Goal: Information Seeking & Learning: Learn about a topic

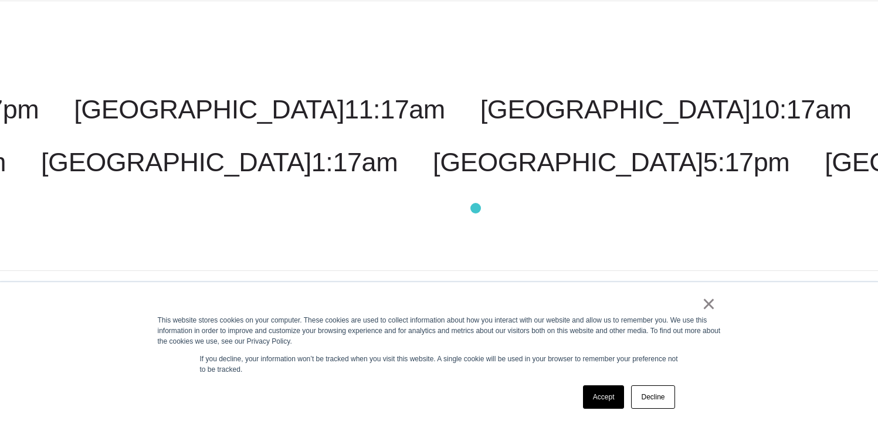
scroll to position [147, 0]
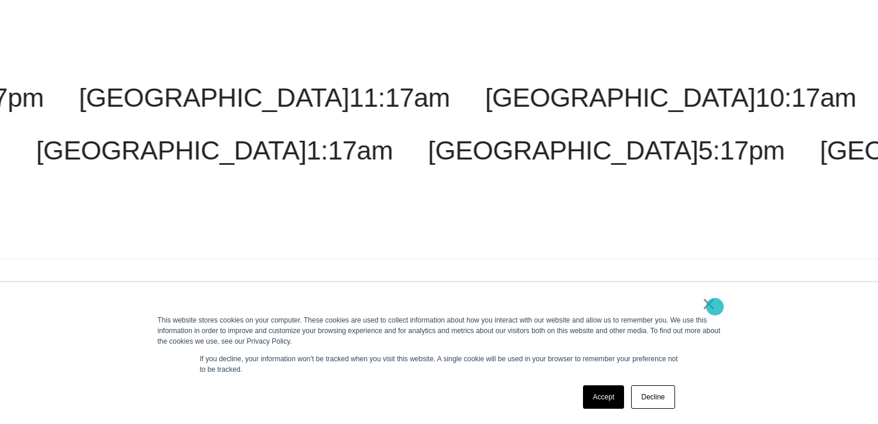
click at [715, 307] on link "×" at bounding box center [709, 304] width 14 height 11
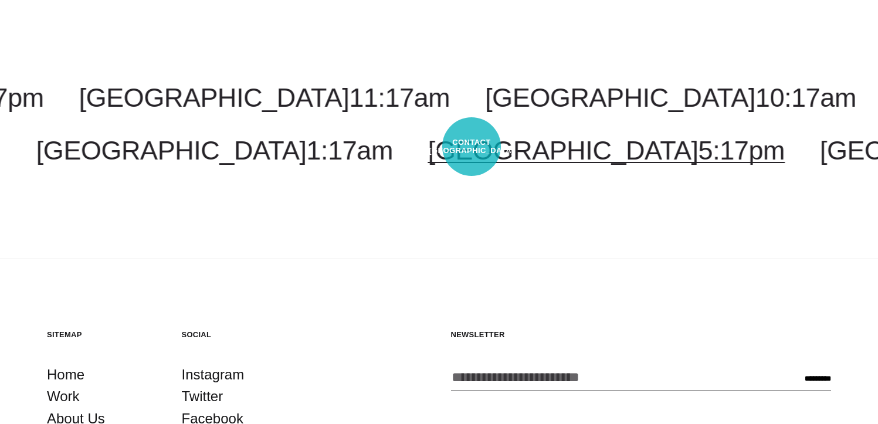
click at [472, 147] on link "London 5:17pm" at bounding box center [606, 151] width 357 height 30
select select "******"
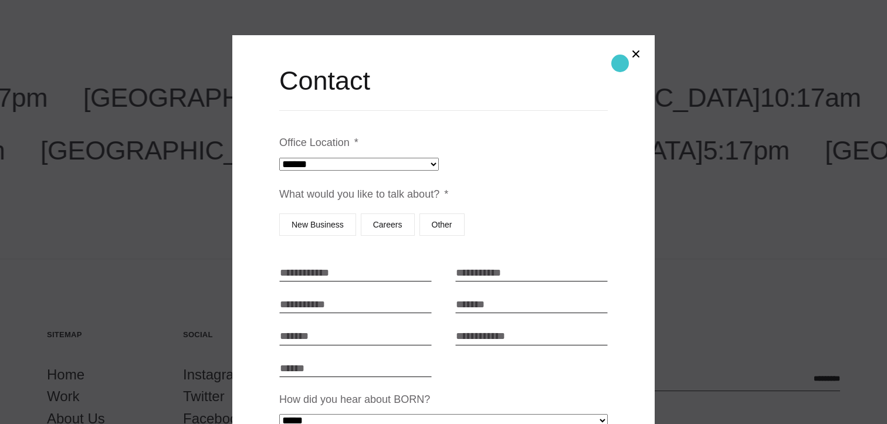
click at [622, 60] on button "Close modal" at bounding box center [636, 54] width 28 height 28
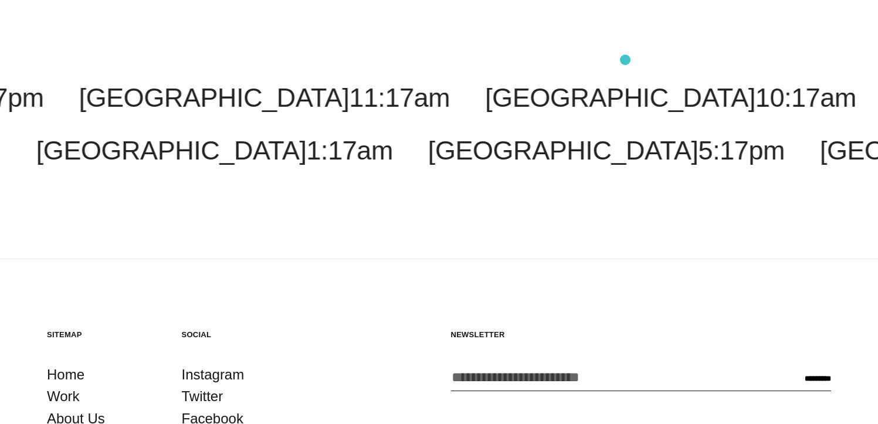
click at [625, 60] on div at bounding box center [439, 212] width 878 height 424
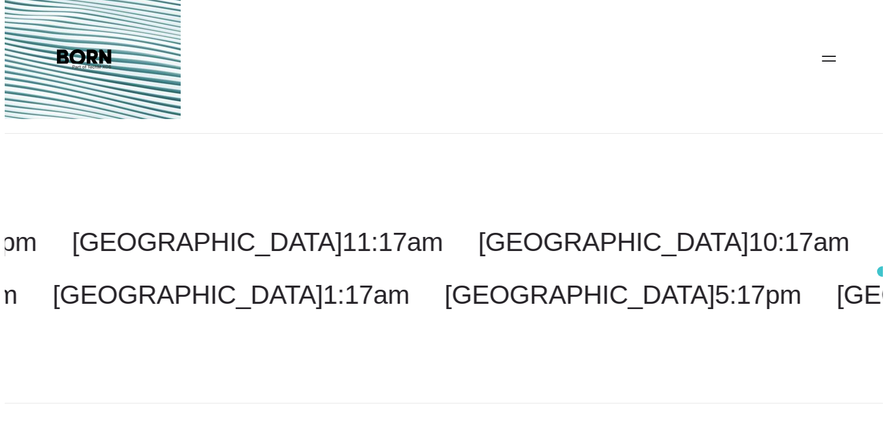
scroll to position [0, 0]
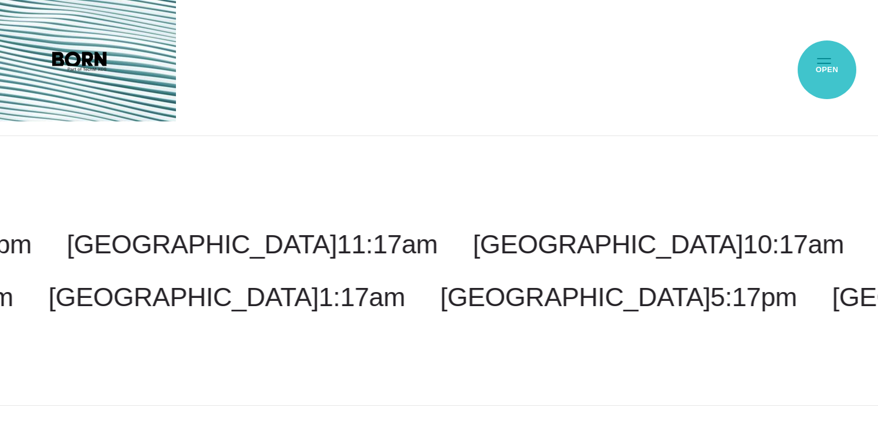
click at [827, 70] on button "Primary Menu" at bounding box center [824, 60] width 28 height 25
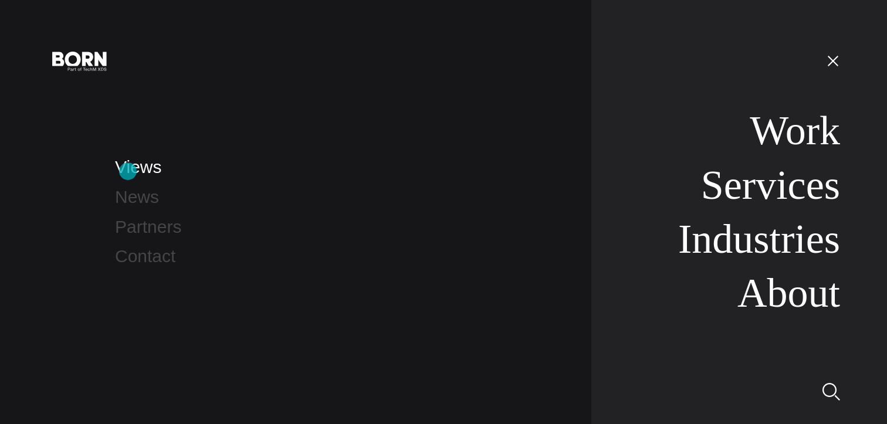
click at [128, 171] on link "Views" at bounding box center [138, 166] width 46 height 19
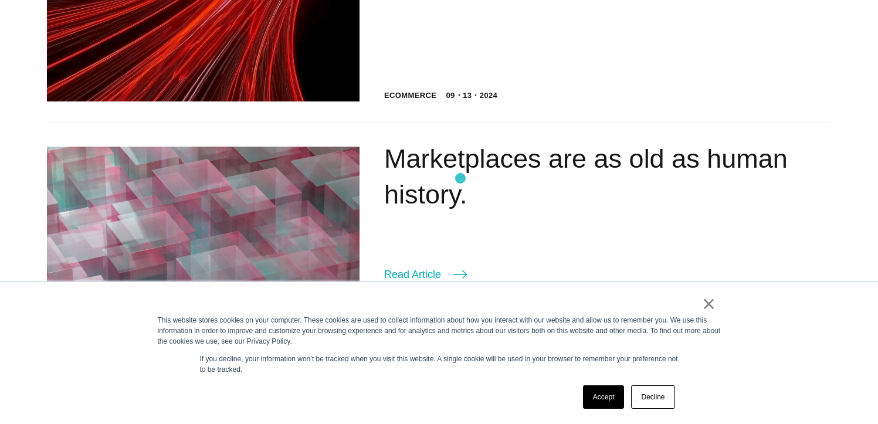
scroll to position [1349, 0]
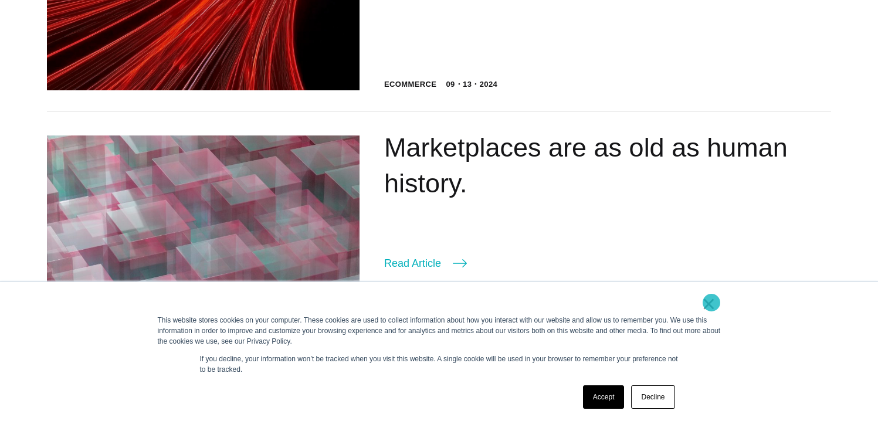
click at [712, 303] on link "×" at bounding box center [709, 304] width 14 height 11
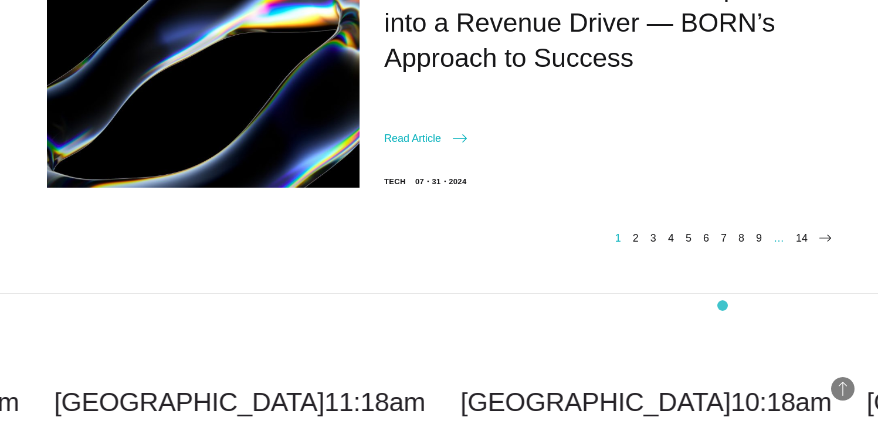
scroll to position [2039, 0]
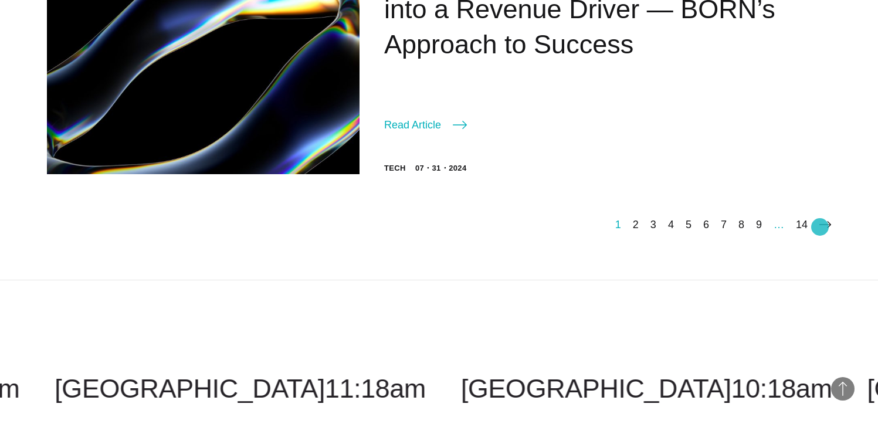
click at [820, 227] on icon at bounding box center [826, 225] width 12 height 12
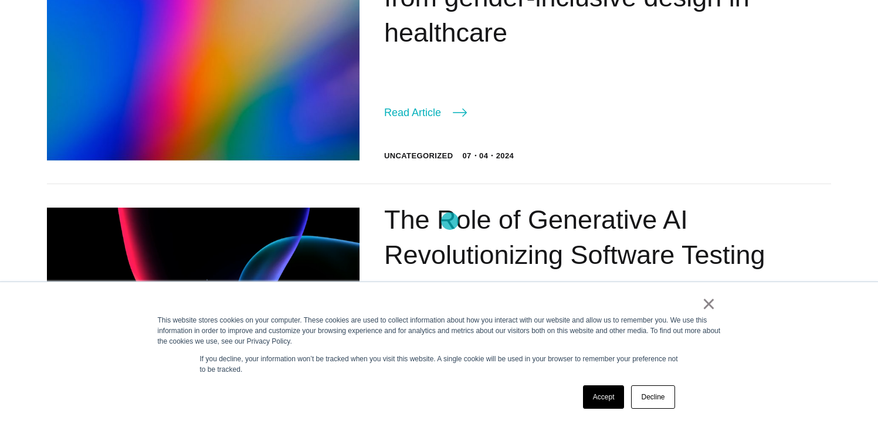
scroll to position [675, 0]
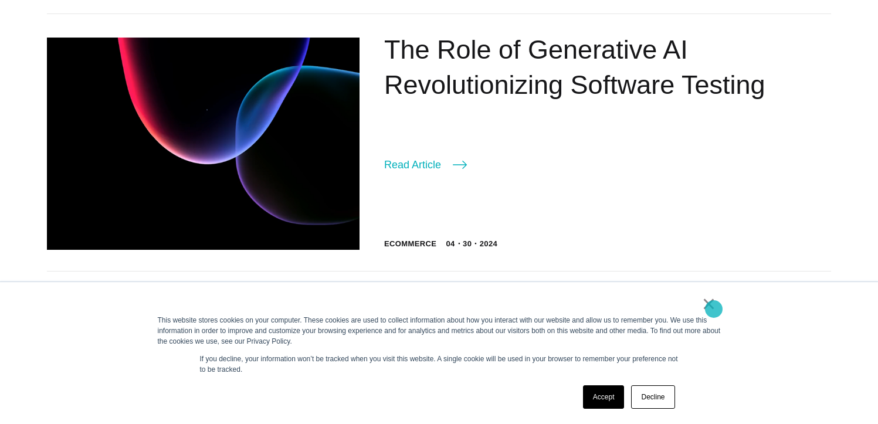
click at [714, 309] on link "×" at bounding box center [709, 304] width 14 height 11
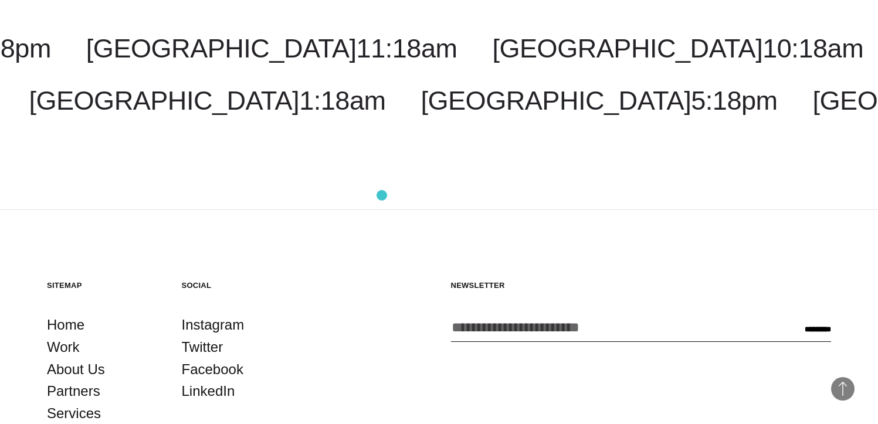
scroll to position [2508, 0]
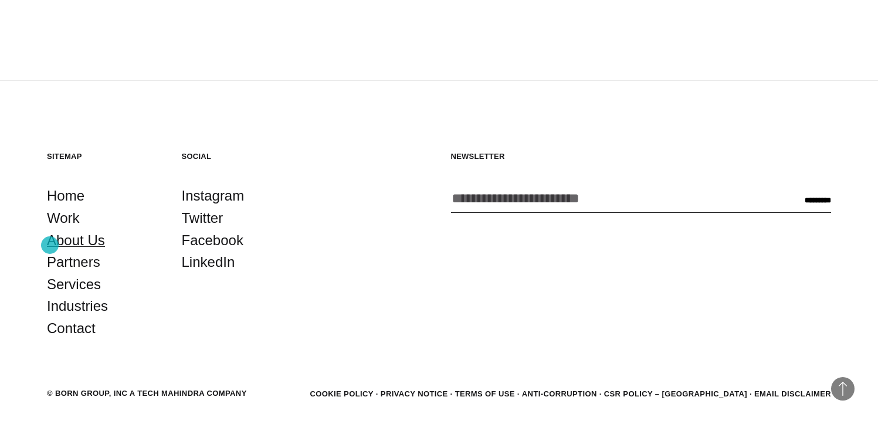
click at [50, 245] on link "About Us" at bounding box center [76, 240] width 58 height 22
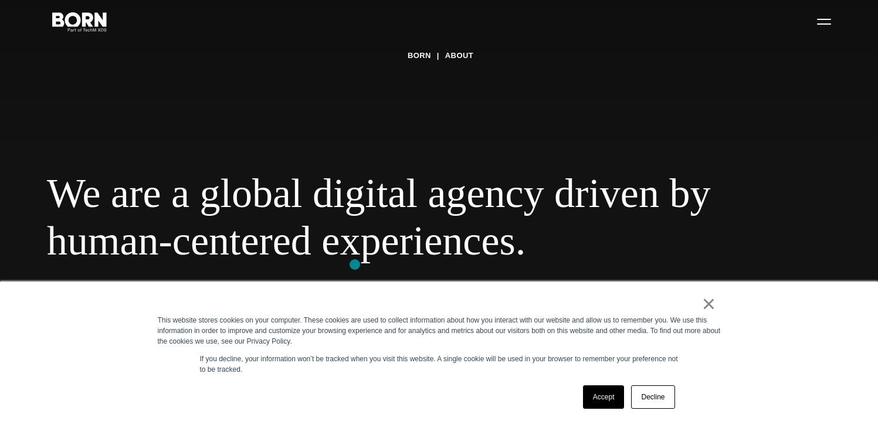
scroll to position [235, 0]
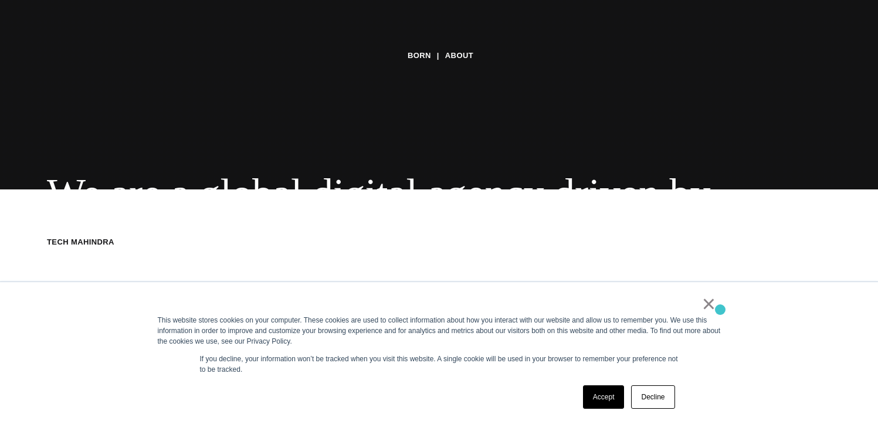
click at [720, 310] on div "× This website stores cookies on your computer. These cookies are used to colle…" at bounding box center [439, 353] width 587 height 142
click at [715, 307] on link "×" at bounding box center [709, 304] width 14 height 11
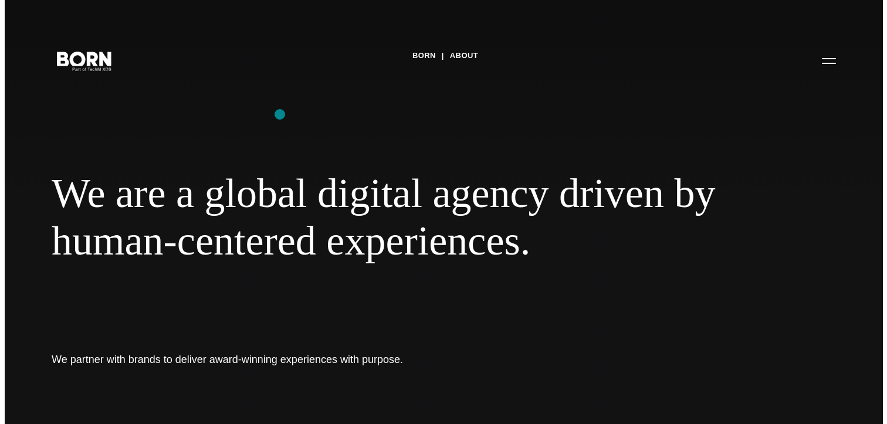
scroll to position [15, 0]
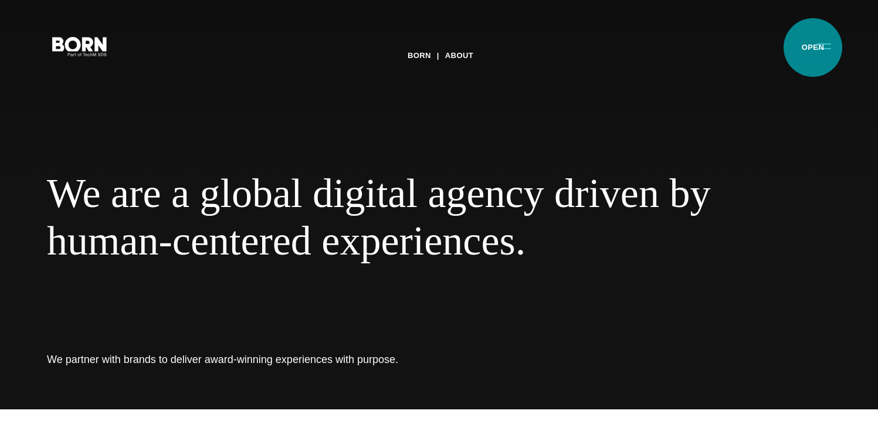
click at [813, 48] on button "Primary Menu" at bounding box center [824, 45] width 28 height 25
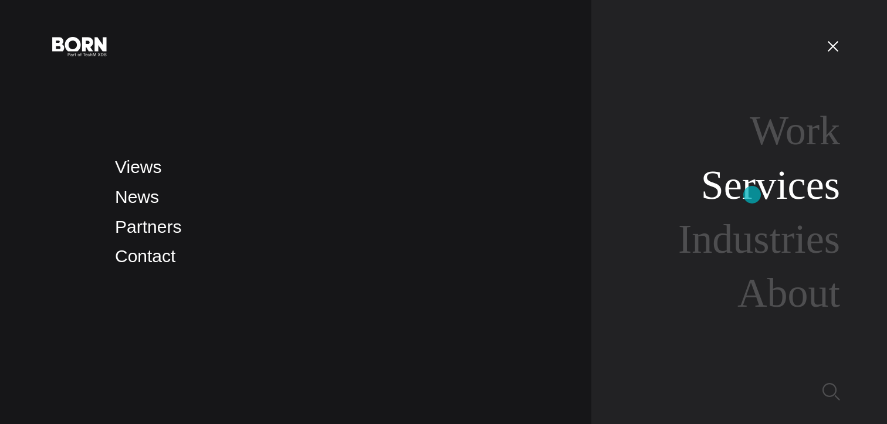
click at [752, 195] on link "Services" at bounding box center [770, 185] width 139 height 45
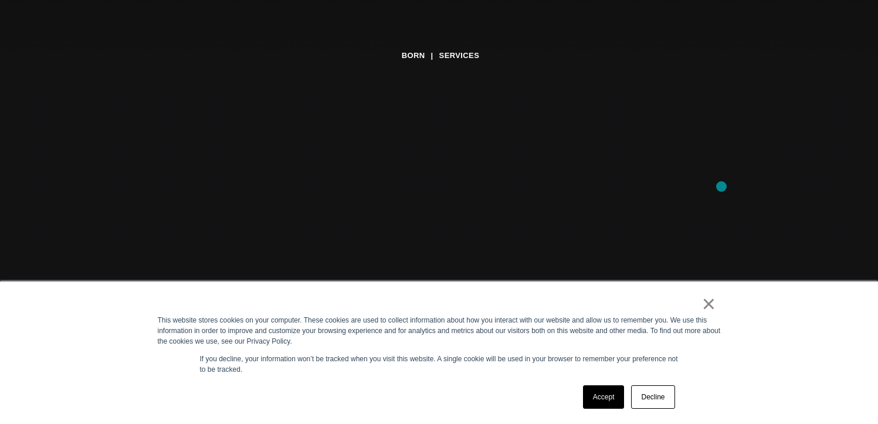
scroll to position [132, 0]
click at [657, 397] on link "Decline" at bounding box center [652, 396] width 43 height 23
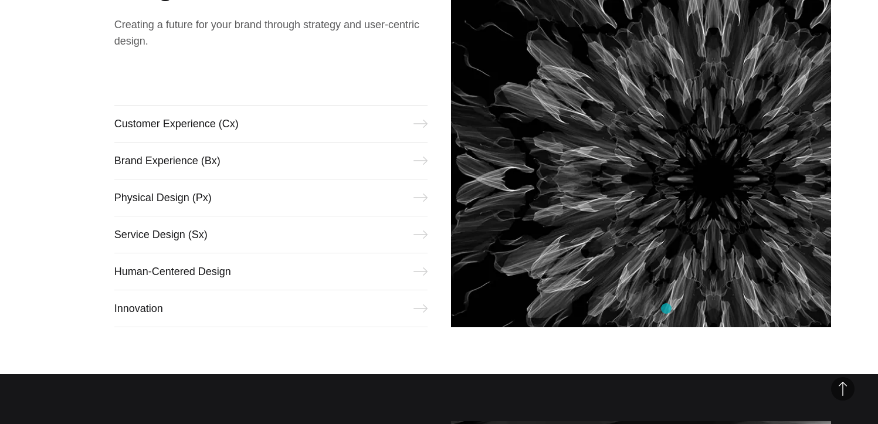
scroll to position [528, 0]
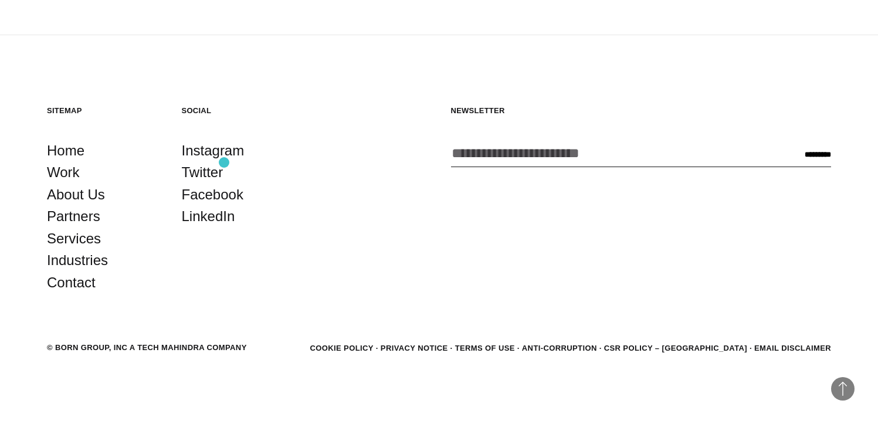
scroll to position [373, 0]
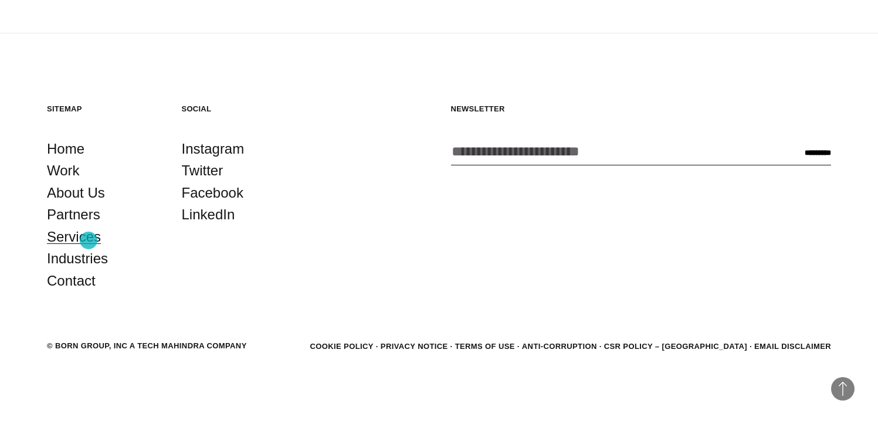
click at [89, 241] on link "Services" at bounding box center [74, 237] width 54 height 22
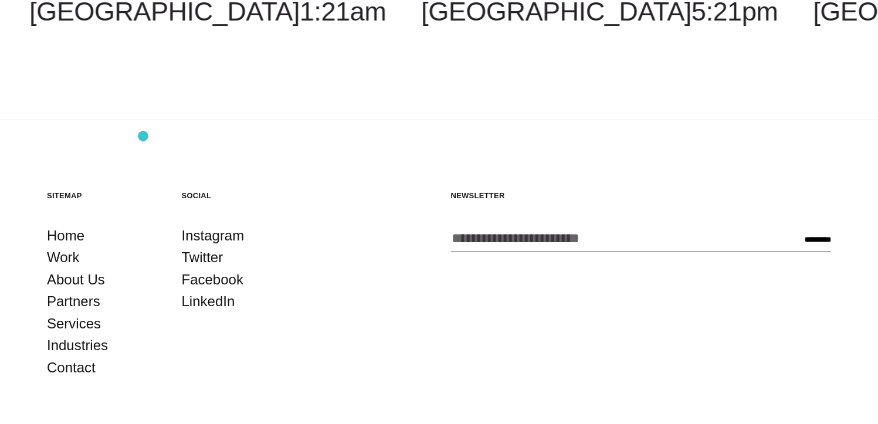
scroll to position [314, 0]
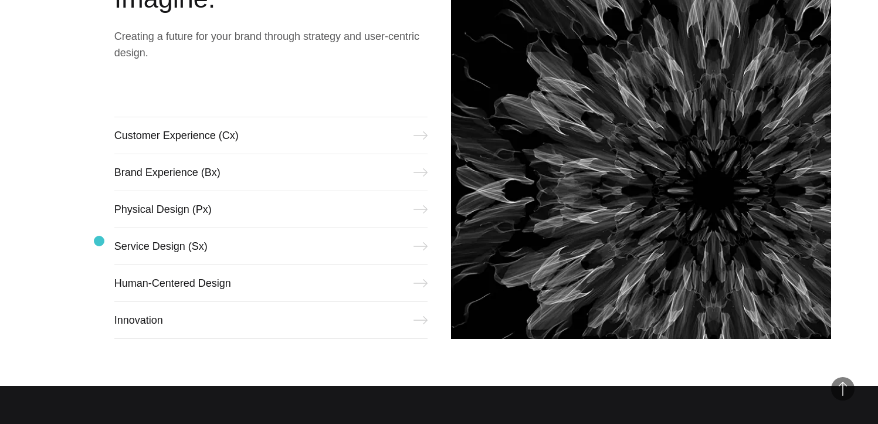
scroll to position [719, 0]
